Goal: Use online tool/utility: Utilize a website feature to perform a specific function

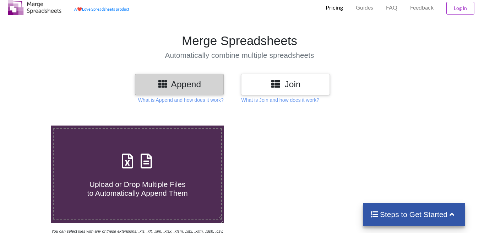
scroll to position [71, 0]
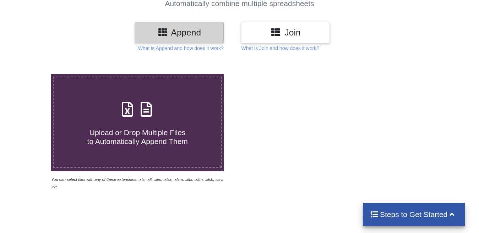
click at [137, 118] on span at bounding box center [138, 110] width 38 height 17
click at [32, 74] on input "Upload or Drop Multiple Files to Automatically Append Them" at bounding box center [32, 74] width 0 height 0
type input "C:\fakepath\202509182057444522.xlsx"
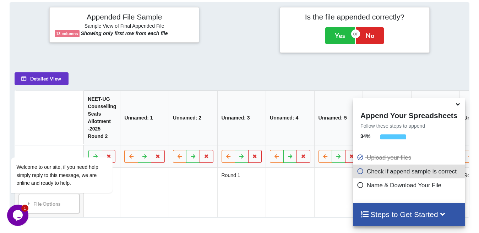
scroll to position [323, 0]
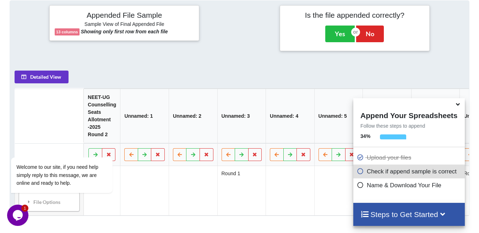
click at [459, 106] on icon at bounding box center [457, 103] width 7 height 6
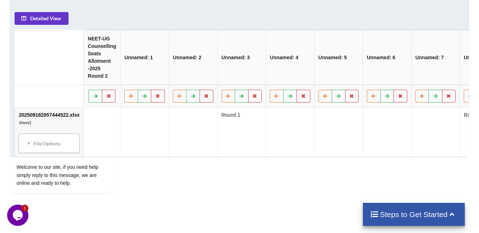
scroll to position [394, 0]
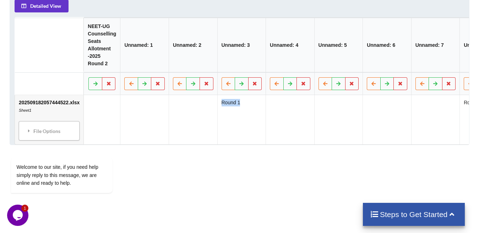
drag, startPoint x: 338, startPoint y: 131, endPoint x: 213, endPoint y: 135, distance: 125.1
click at [213, 135] on tr "202509182057444522.xlsx Sheet1 File Options Import Other Sheets File Options De…" at bounding box center [352, 119] width 674 height 49
click at [220, 139] on td "Round 1" at bounding box center [241, 119] width 49 height 49
click at [51, 9] on button "Detailed View" at bounding box center [42, 6] width 54 height 13
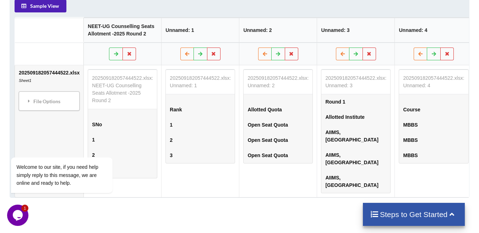
click at [51, 9] on button "Sample View" at bounding box center [41, 6] width 52 height 13
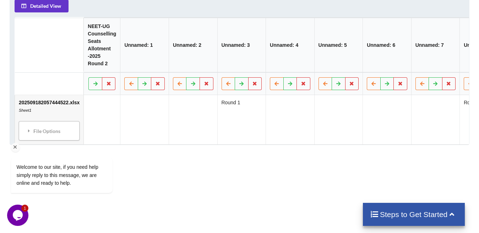
click at [31, 133] on div "Welcome to our site, if you need help simply reply to this message, we are onli…" at bounding box center [71, 146] width 128 height 108
click at [53, 136] on div "Welcome to our site, if you need help simply reply to this message, we are onli…" at bounding box center [71, 146] width 128 height 108
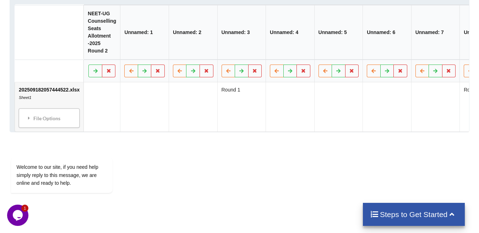
scroll to position [430, 0]
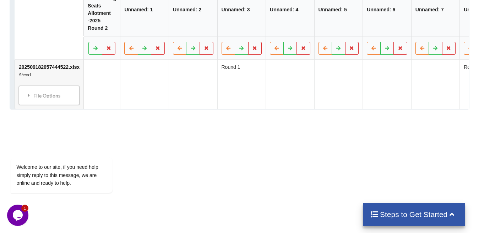
click at [393, 219] on h4 "Steps to Get Started" at bounding box center [414, 214] width 88 height 9
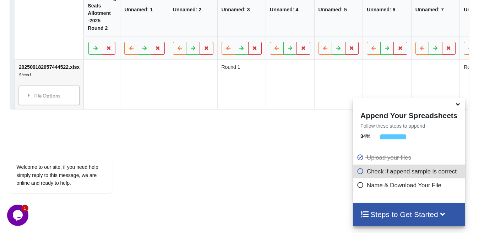
click at [393, 219] on h4 "Steps to Get Started" at bounding box center [409, 214] width 97 height 9
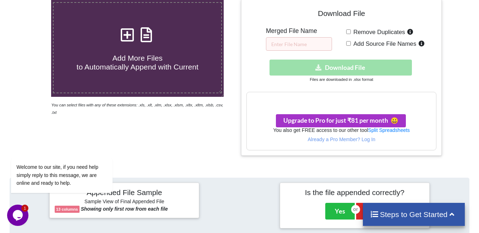
scroll to position [110, 0]
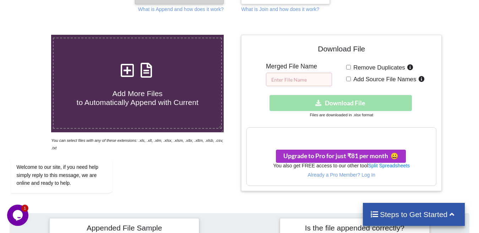
click at [315, 82] on input "text" at bounding box center [299, 80] width 66 height 14
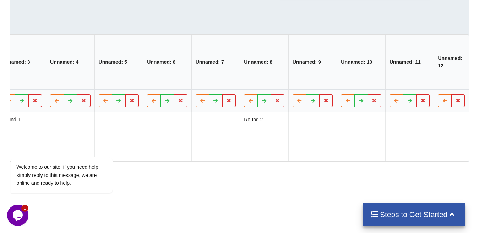
scroll to position [394, 0]
